Goal: Answer question/provide support

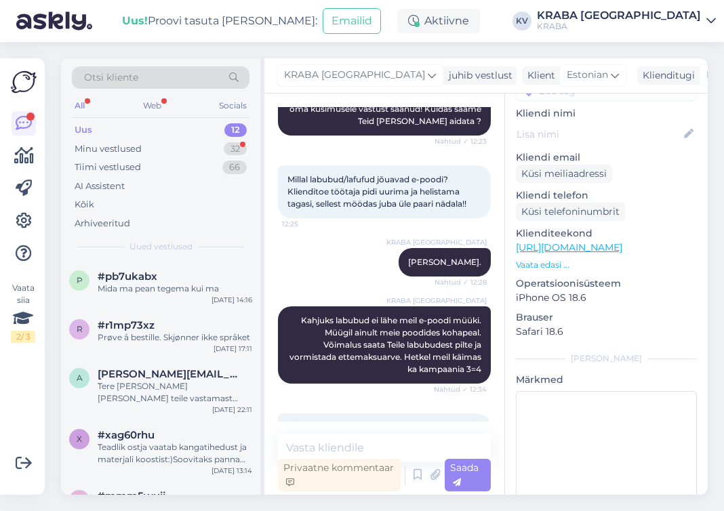
scroll to position [202, 0]
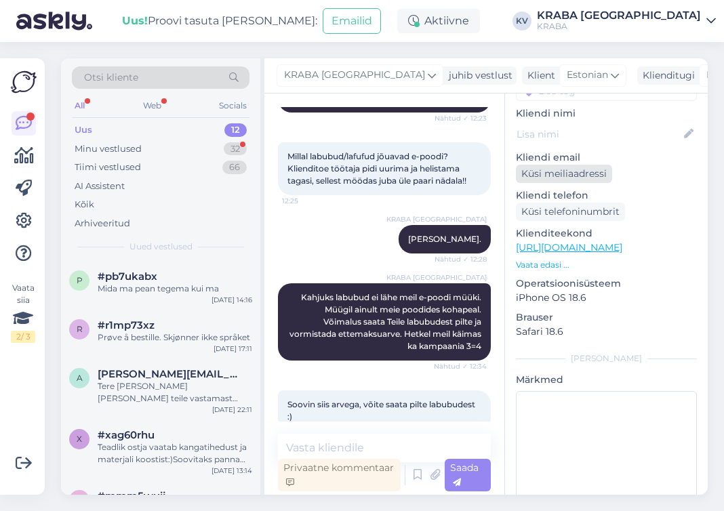
click at [548, 165] on div "Küsi meiliaadressi" at bounding box center [564, 174] width 96 height 18
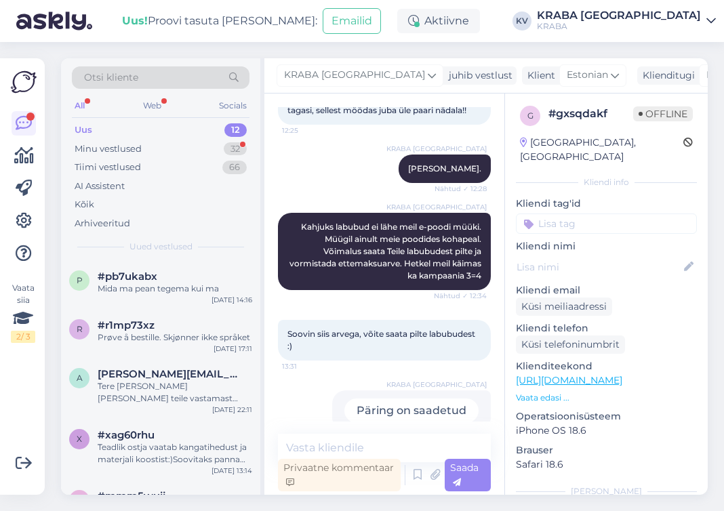
scroll to position [0, 0]
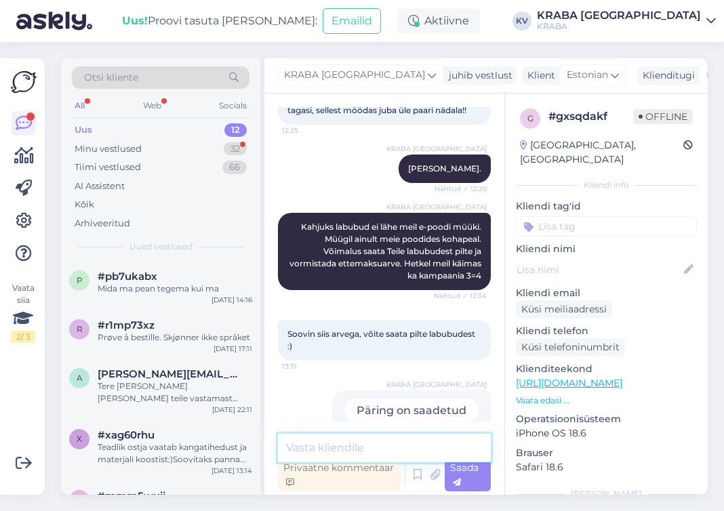
click at [331, 448] on textarea at bounding box center [384, 448] width 213 height 28
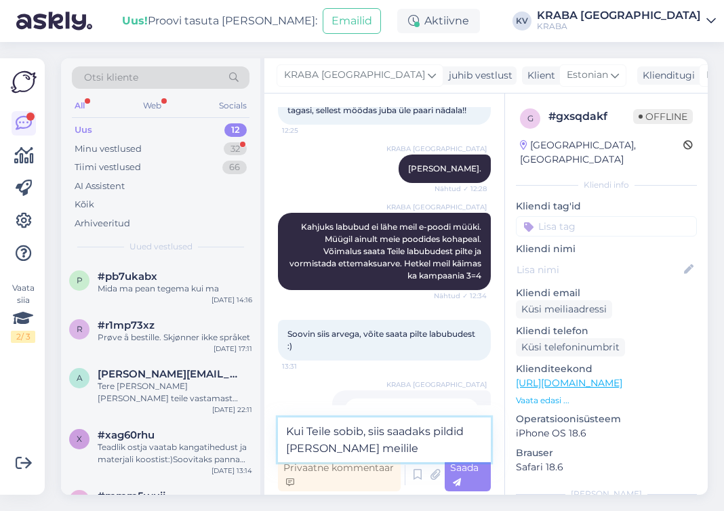
type textarea "Kui Teile sobib, siis saadaks pildid [PERSON_NAME] meilile?"
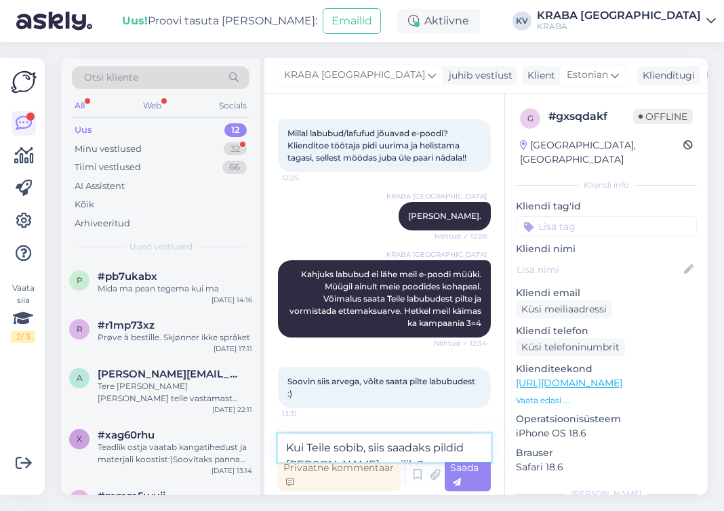
scroll to position [331, 0]
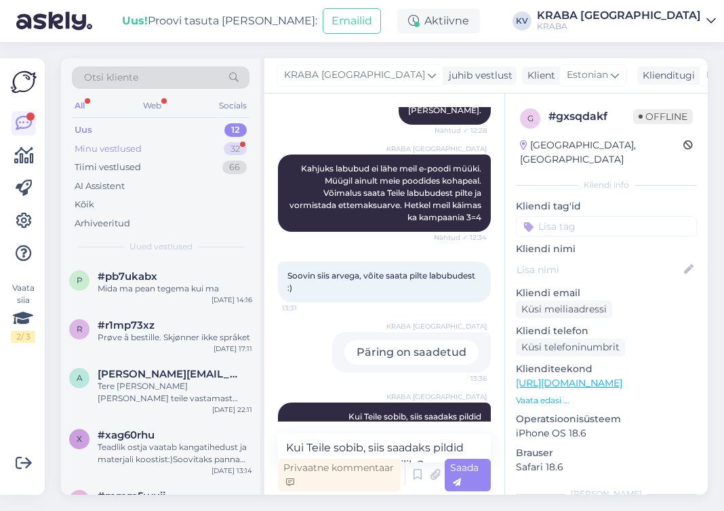
click at [119, 148] on div "Minu vestlused" at bounding box center [108, 149] width 67 height 14
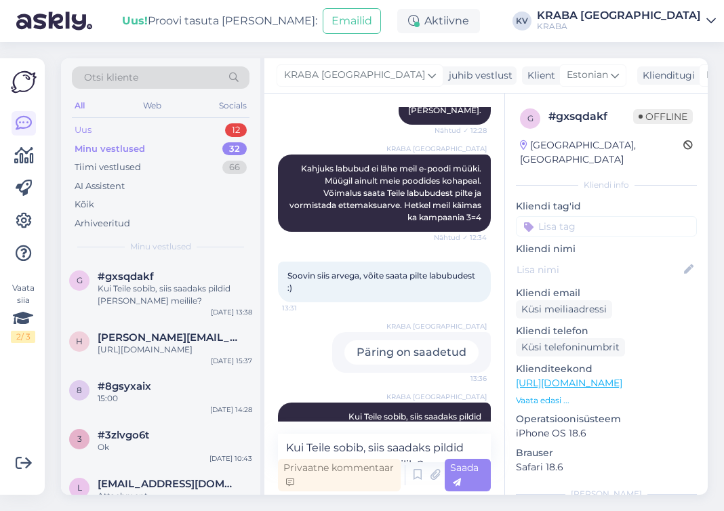
click at [121, 127] on div "Uus 12" at bounding box center [161, 130] width 178 height 19
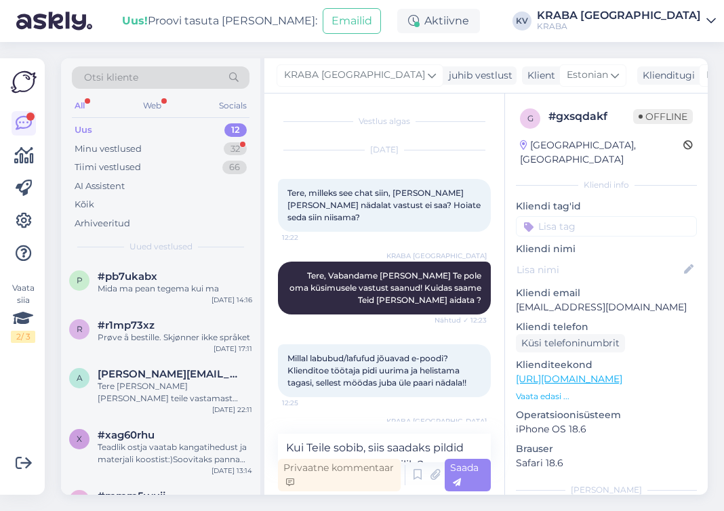
scroll to position [389, 0]
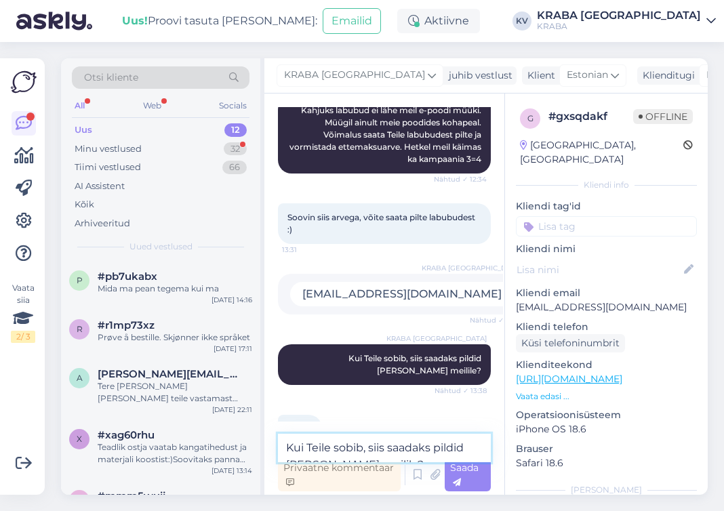
click at [326, 453] on textarea "Kui Teile sobib, siis saadaks pildid [PERSON_NAME] meilile?" at bounding box center [384, 448] width 213 height 28
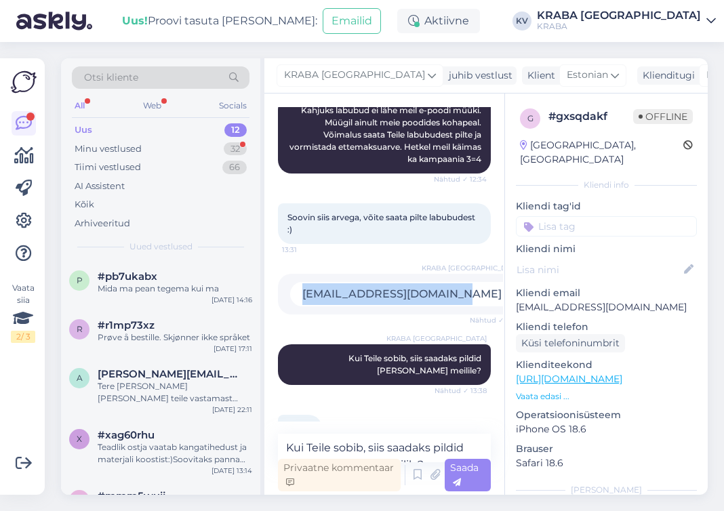
drag, startPoint x: 319, startPoint y: 269, endPoint x: 457, endPoint y: 270, distance: 138.3
click at [457, 282] on div "[EMAIL_ADDRESS][DOMAIN_NAME]" at bounding box center [402, 294] width 224 height 24
copy div "[EMAIL_ADDRESS][DOMAIN_NAME]"
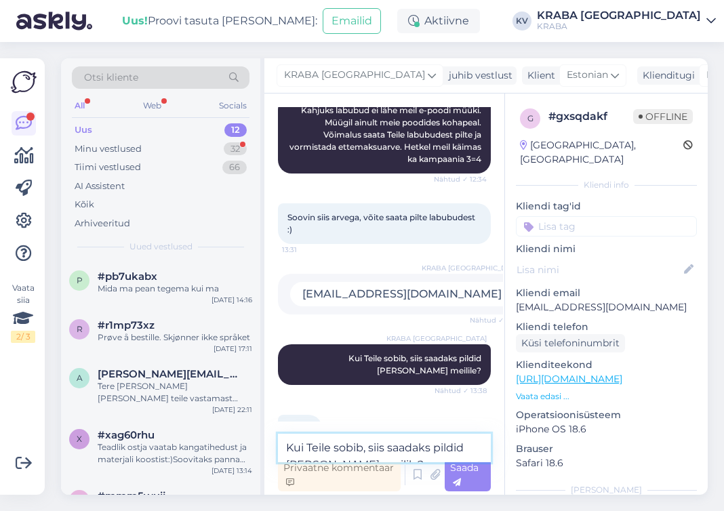
click at [326, 450] on textarea "Kui Teile sobib, siis saadaks pildid [PERSON_NAME] meilile?" at bounding box center [384, 448] width 213 height 28
type textarea "Saatsime pildid meilie :)"
